Goal: Navigation & Orientation: Find specific page/section

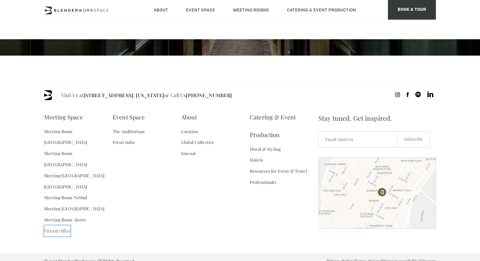
click at [64, 225] on link "Virtual Office" at bounding box center [57, 230] width 26 height 11
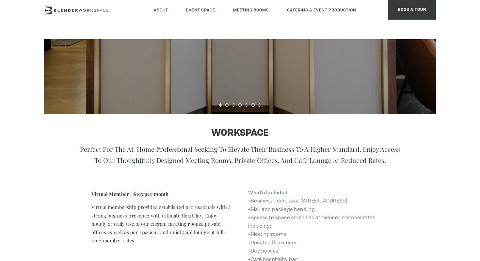
scroll to position [129, 0]
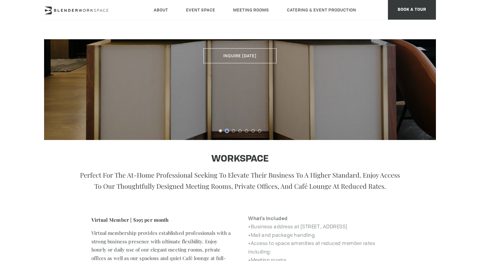
click at [228, 131] on button at bounding box center [227, 130] width 3 height 3
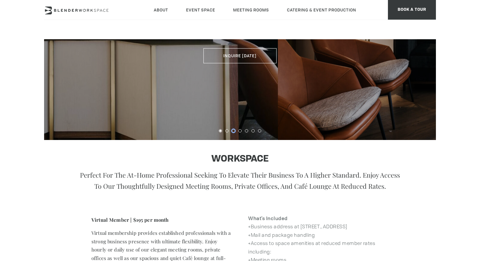
click at [235, 131] on button at bounding box center [233, 130] width 3 height 3
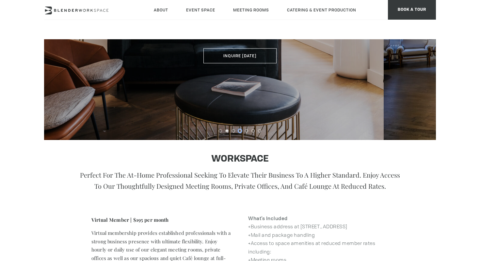
click at [242, 131] on div at bounding box center [240, 129] width 392 height 9
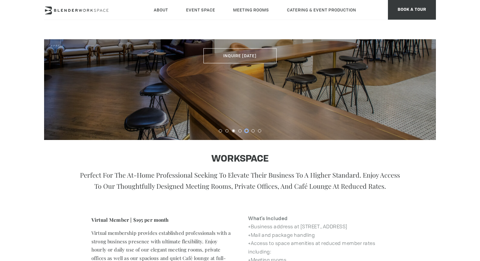
click at [246, 131] on button at bounding box center [246, 130] width 3 height 3
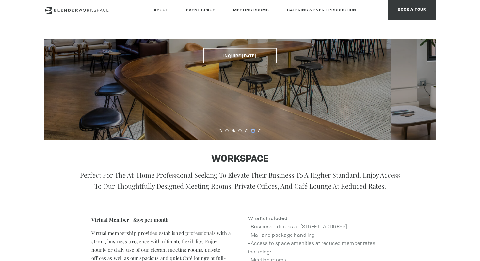
click at [255, 131] on button at bounding box center [253, 130] width 3 height 3
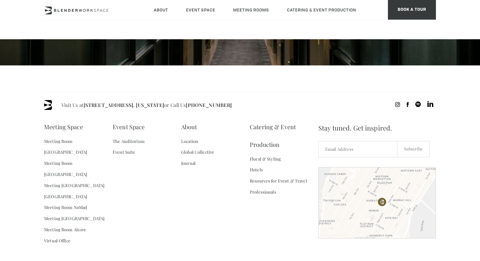
scroll to position [582, 0]
